Goal: Information Seeking & Learning: Check status

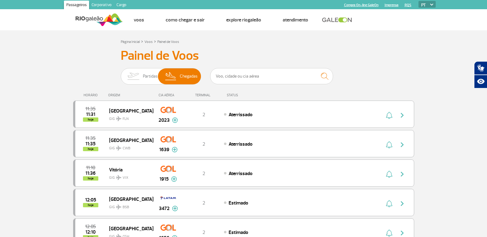
click at [236, 80] on input "text" at bounding box center [271, 76] width 123 height 16
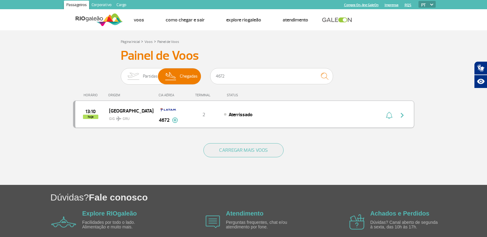
type input "4672"
click at [405, 115] on img "button" at bounding box center [401, 115] width 7 height 7
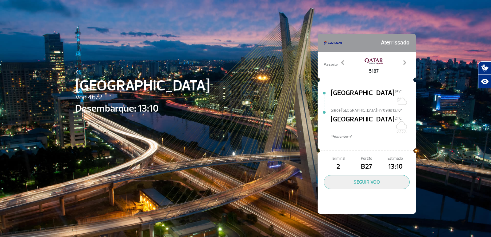
click at [72, 69] on div "[GEOGRAPHIC_DATA] 4672 Desembarque: 13:10 Aterrissado Parceria: [CREDIT_CARD_NU…" at bounding box center [246, 114] width 350 height 229
click at [75, 72] on img at bounding box center [79, 72] width 8 height 6
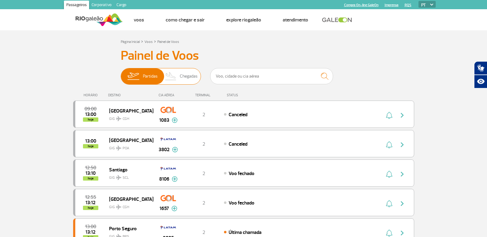
click at [191, 77] on span "Chegadas" at bounding box center [189, 76] width 18 height 16
click at [121, 73] on input "Partidas Chegadas" at bounding box center [121, 73] width 0 height 0
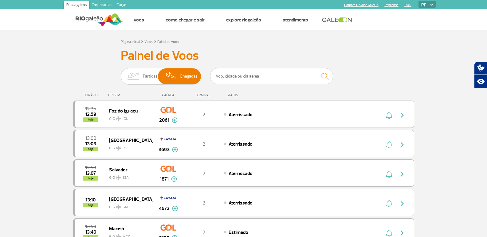
click at [228, 79] on input "text" at bounding box center [271, 76] width 123 height 16
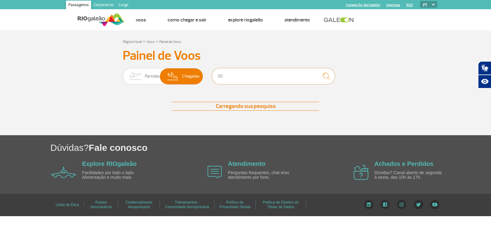
type input "3"
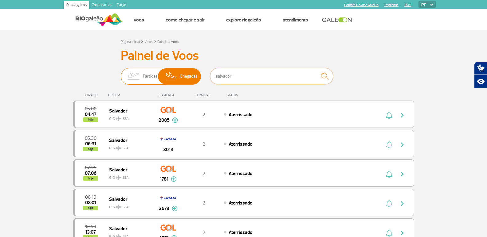
drag, startPoint x: 239, startPoint y: 80, endPoint x: 186, endPoint y: 74, distance: 53.5
click at [186, 74] on div "Partidas Chegadas salvador" at bounding box center [244, 77] width 246 height 18
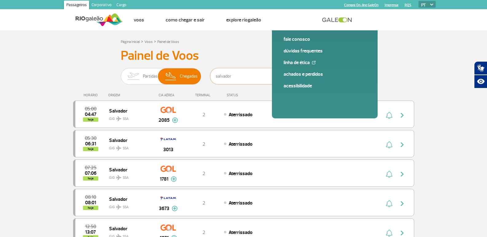
type input "salvador"
